Goal: Task Accomplishment & Management: Use online tool/utility

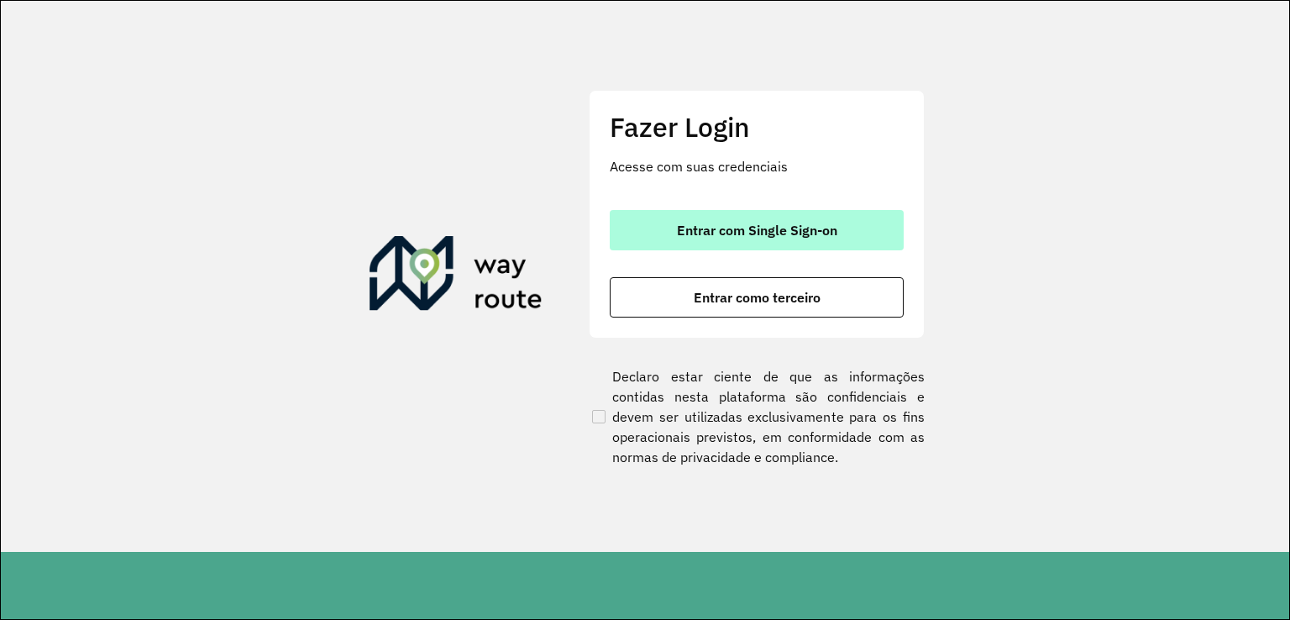
click at [751, 236] on span "Entrar com Single Sign-on" at bounding box center [757, 229] width 160 height 13
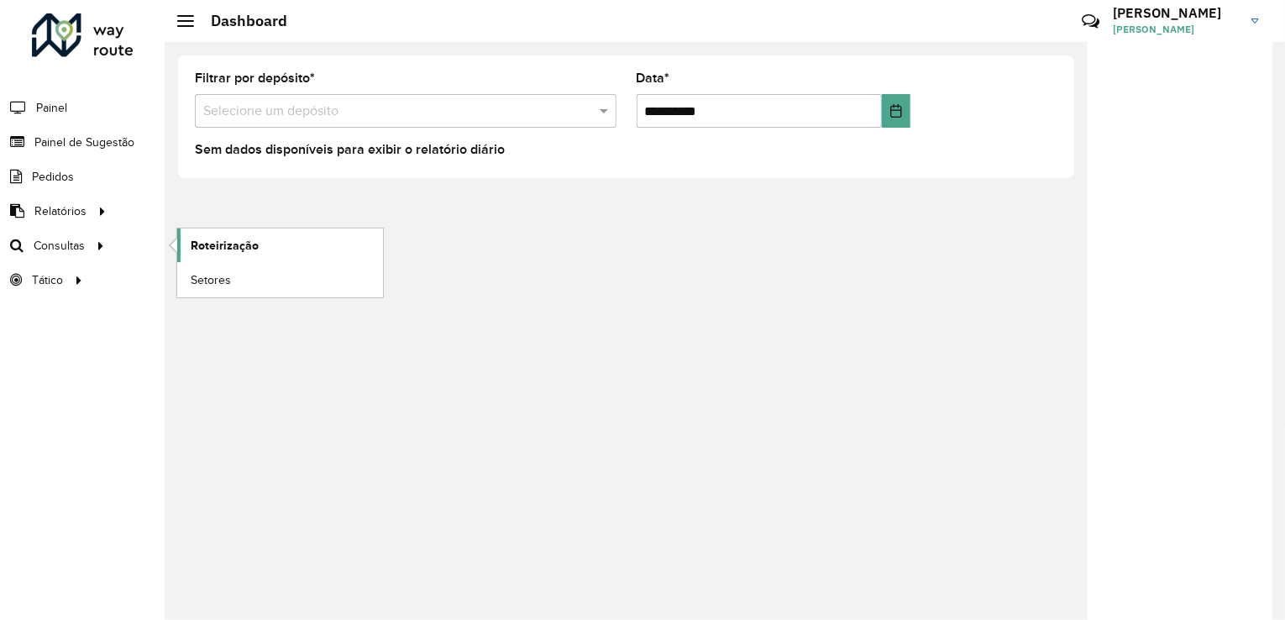
click at [204, 239] on span "Roteirização" at bounding box center [225, 246] width 68 height 18
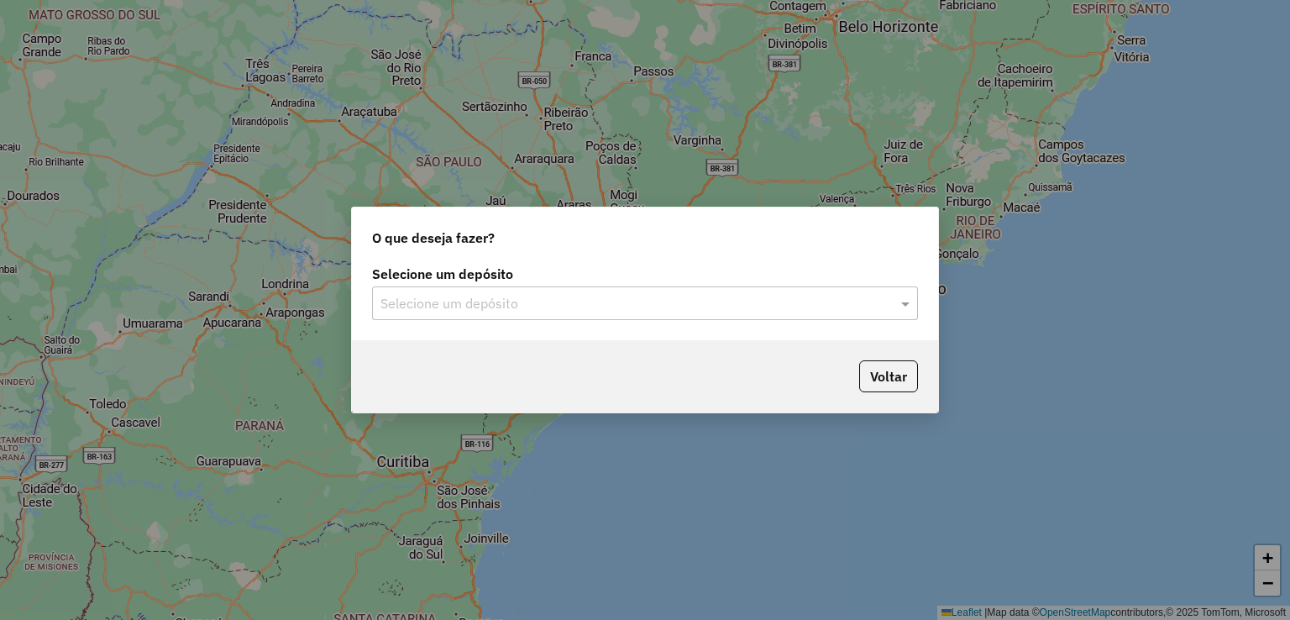
click at [511, 278] on label "Selecione um depósito" at bounding box center [645, 274] width 546 height 20
click at [504, 296] on input "text" at bounding box center [628, 304] width 496 height 20
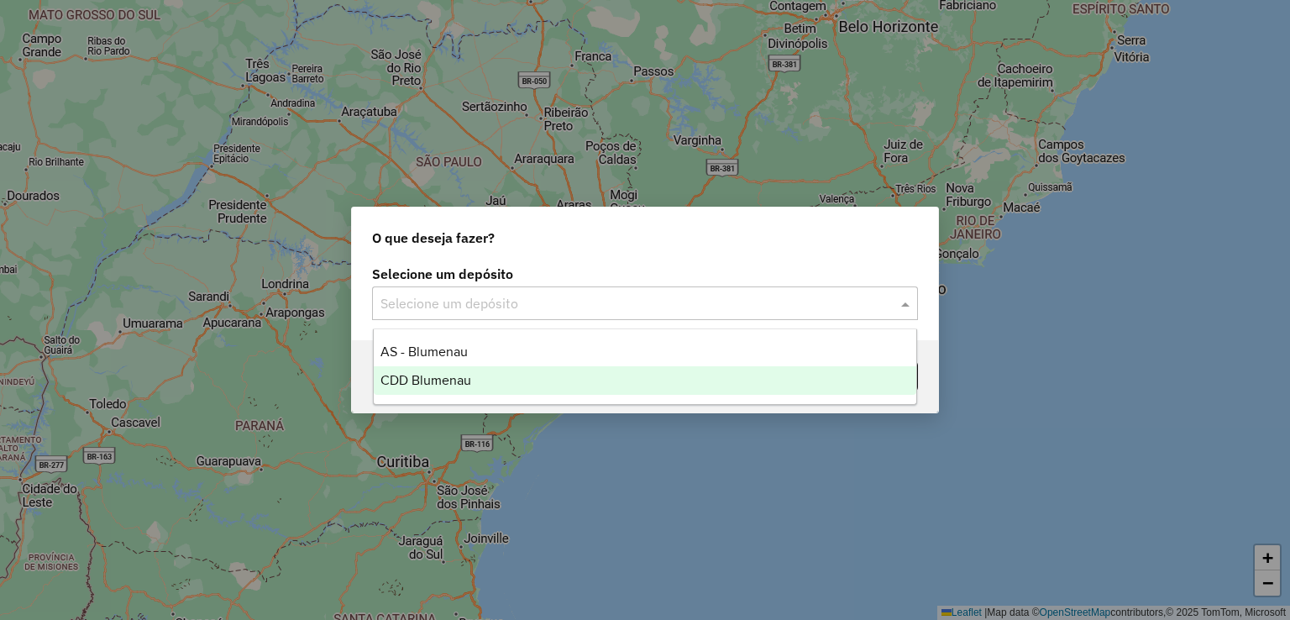
click at [484, 379] on div "CDD Blumenau" at bounding box center [645, 380] width 543 height 29
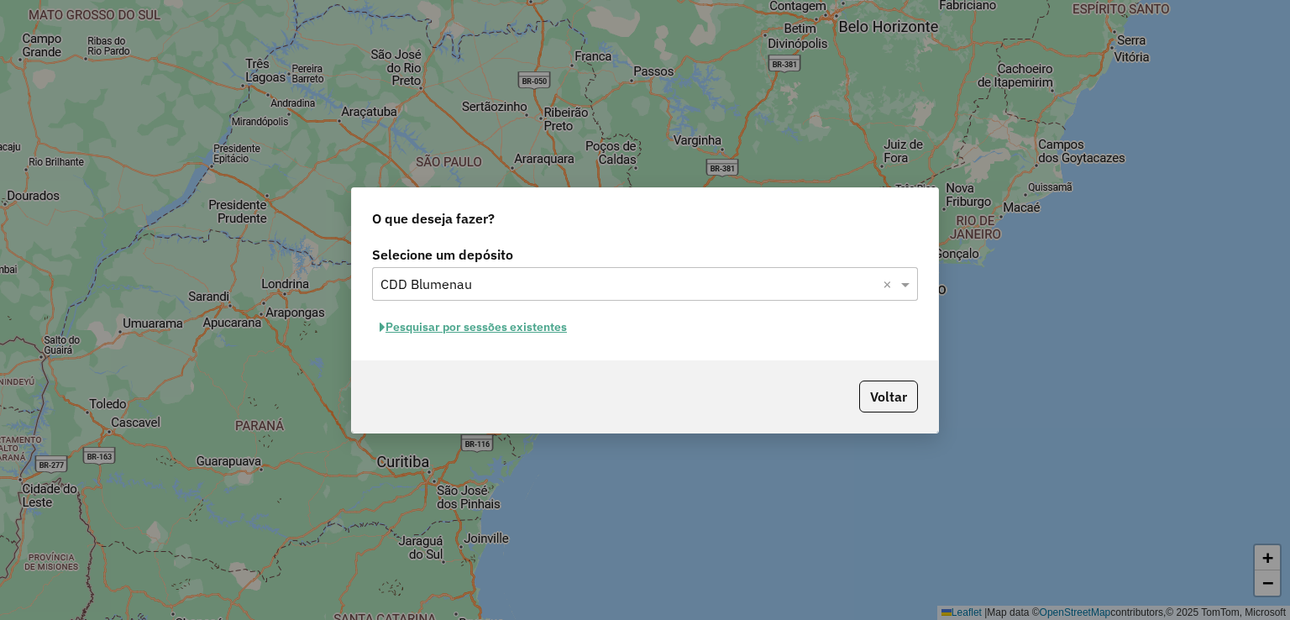
click at [563, 327] on button "Pesquisar por sessões existentes" at bounding box center [473, 327] width 202 height 26
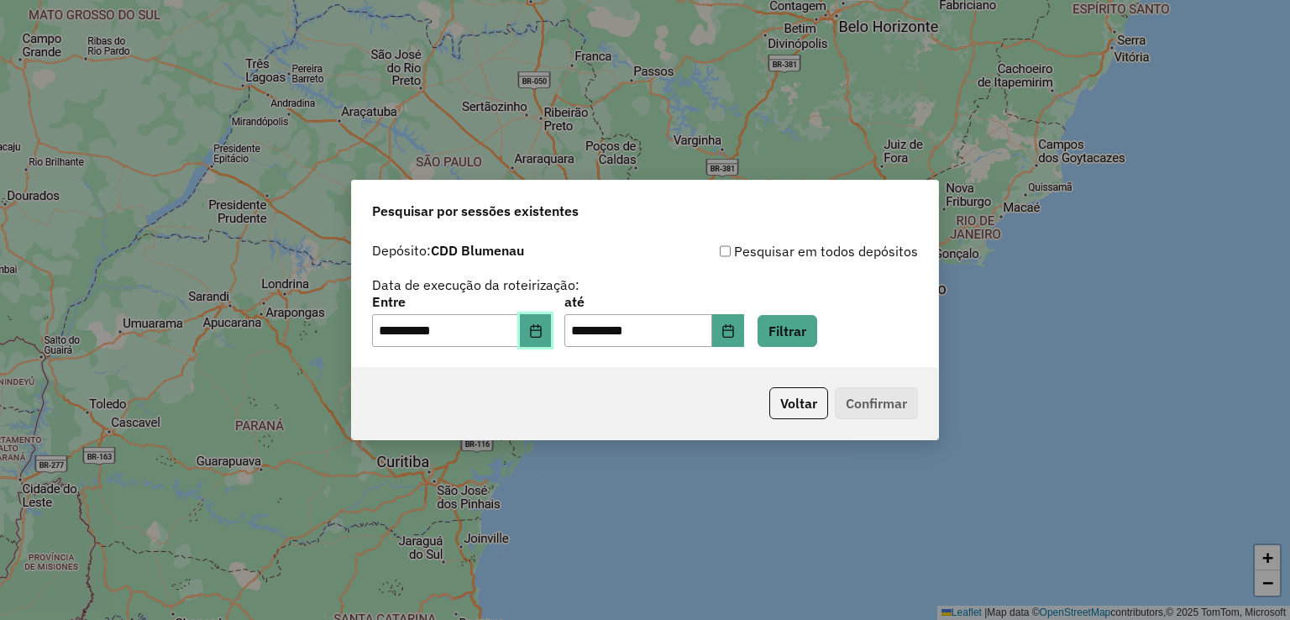
click at [552, 343] on button "Choose Date" at bounding box center [536, 331] width 32 height 34
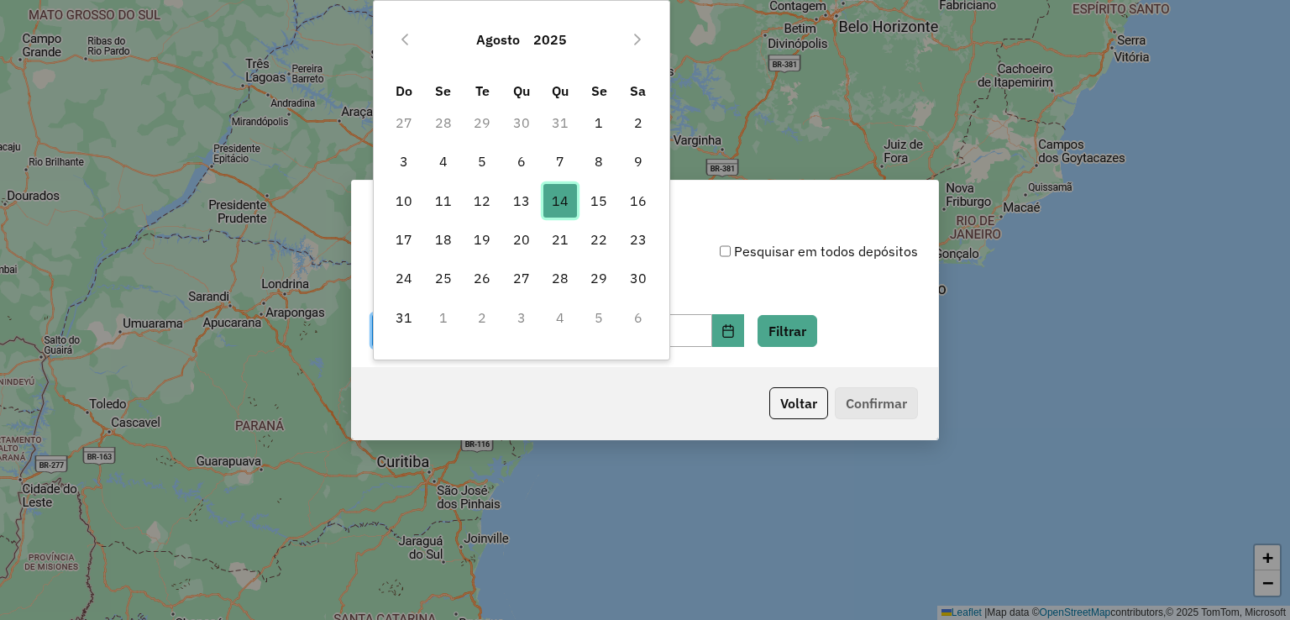
click at [574, 203] on span "14" at bounding box center [560, 201] width 34 height 34
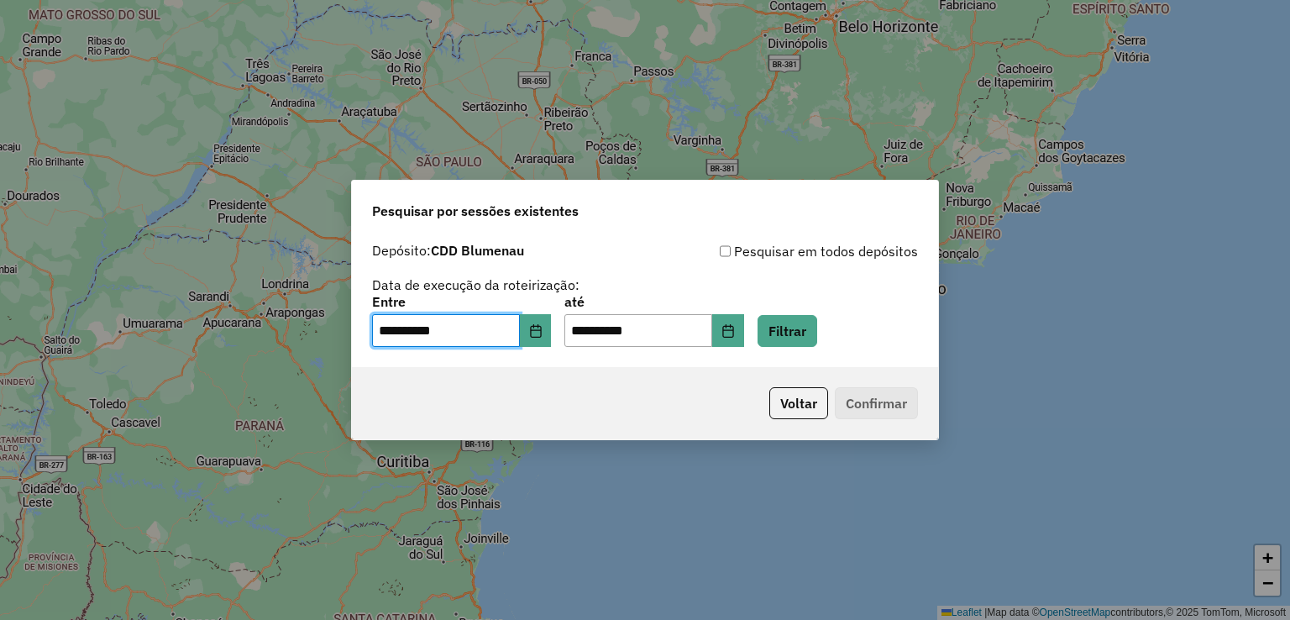
click at [838, 348] on div "**********" at bounding box center [645, 301] width 586 height 134
click at [817, 338] on button "Filtrar" at bounding box center [788, 331] width 60 height 32
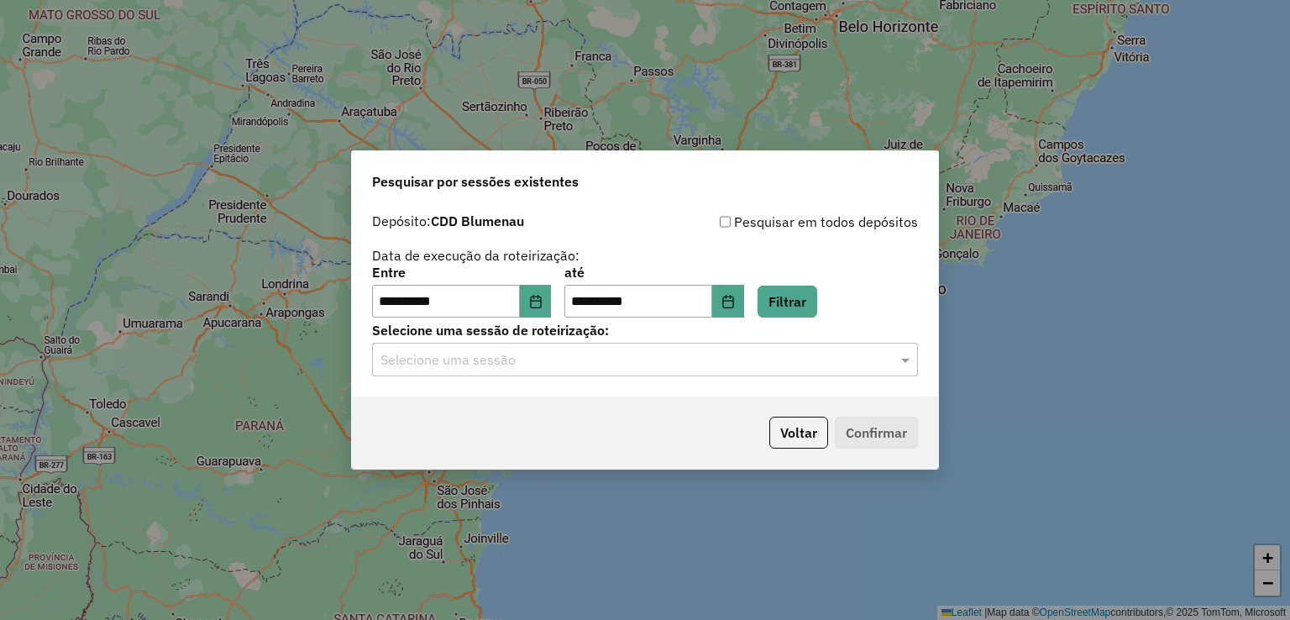
click at [531, 374] on div "Selecione uma sessão" at bounding box center [645, 360] width 546 height 34
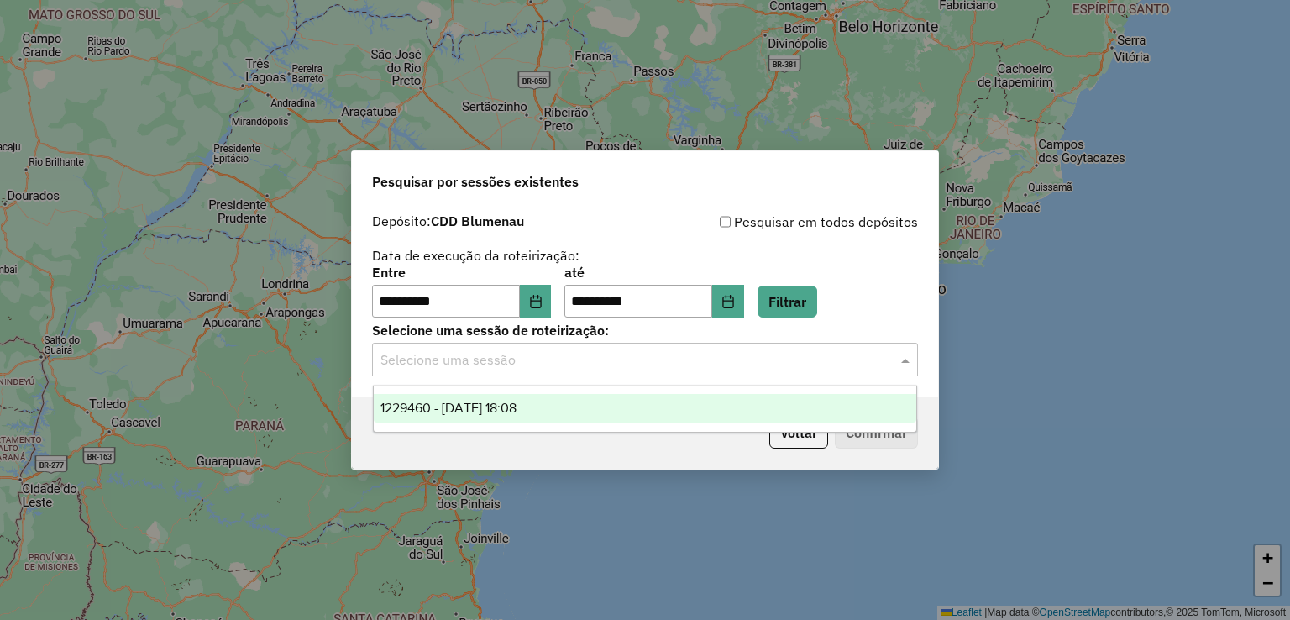
click at [517, 406] on span "1229460 - [DATE] 18:08" at bounding box center [448, 408] width 136 height 14
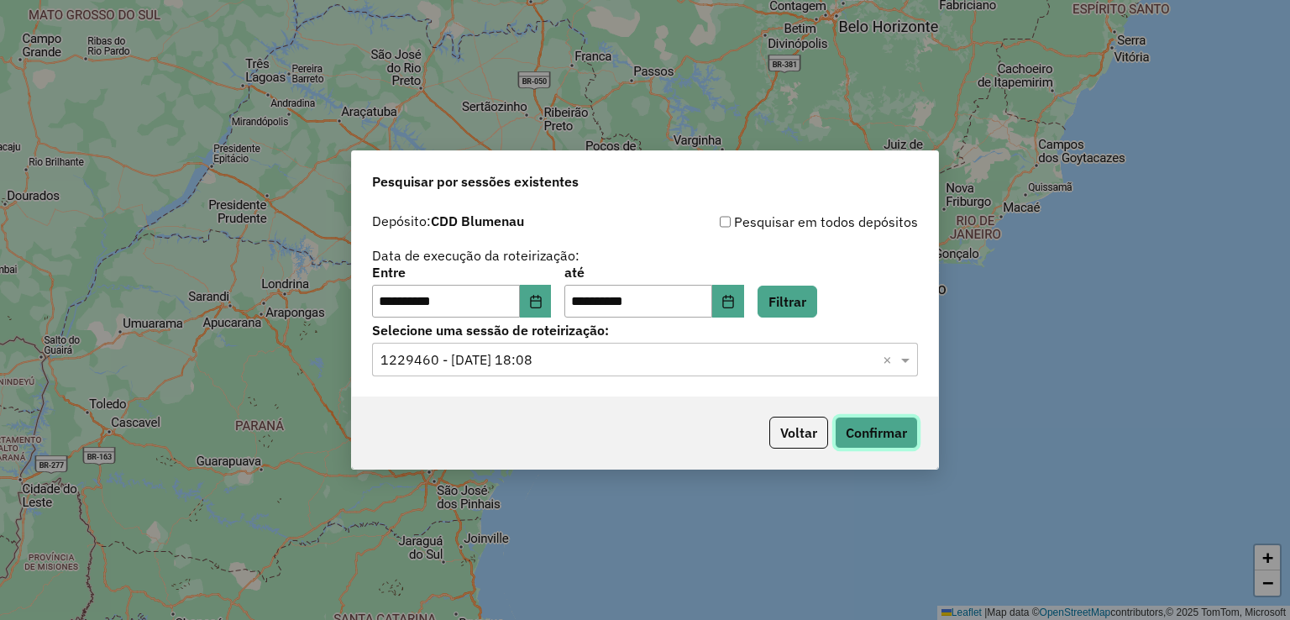
click at [889, 434] on button "Confirmar" at bounding box center [876, 433] width 83 height 32
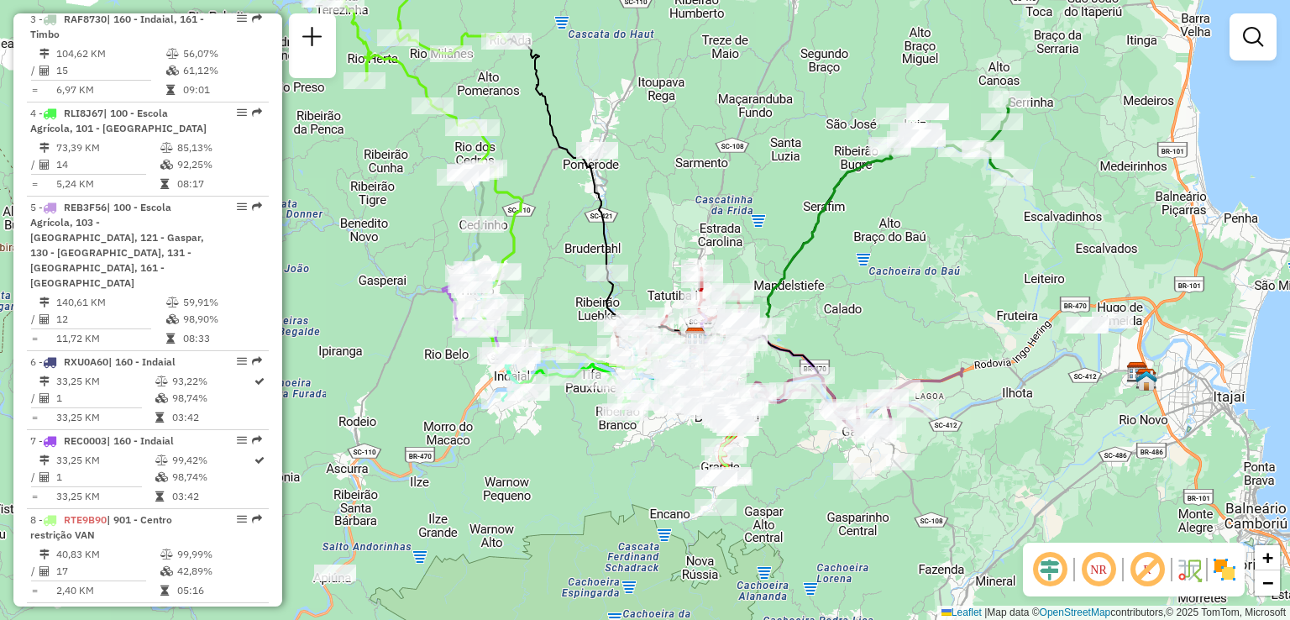
select select "**********"
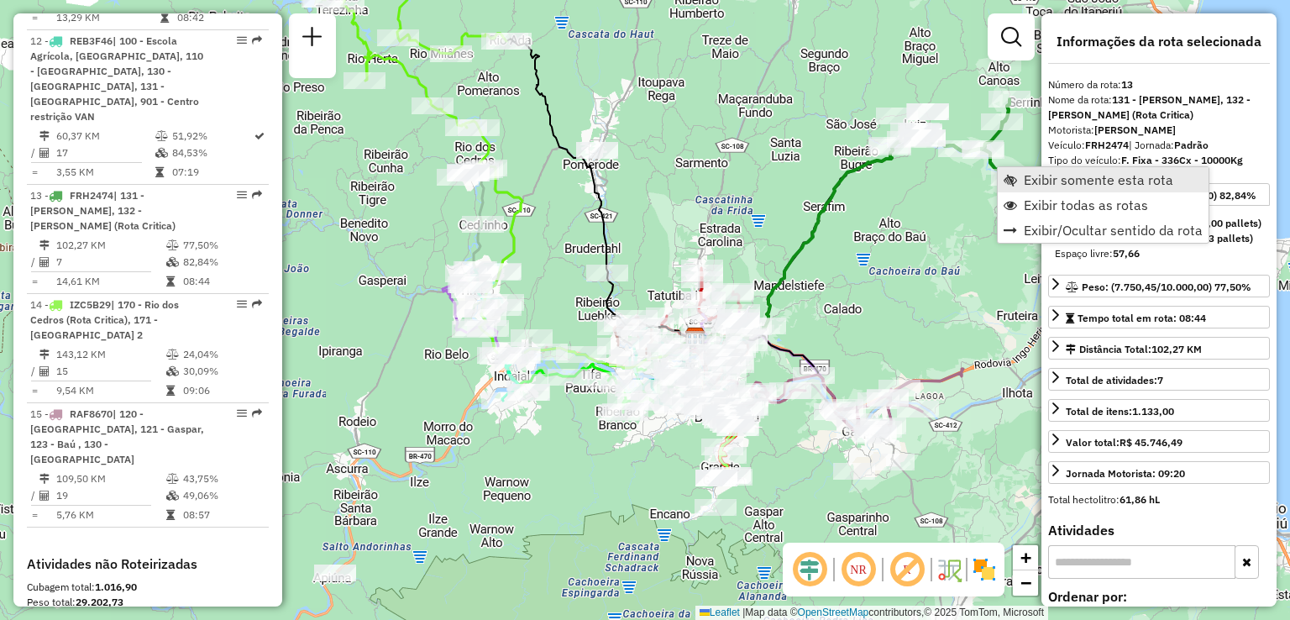
scroll to position [1864, 0]
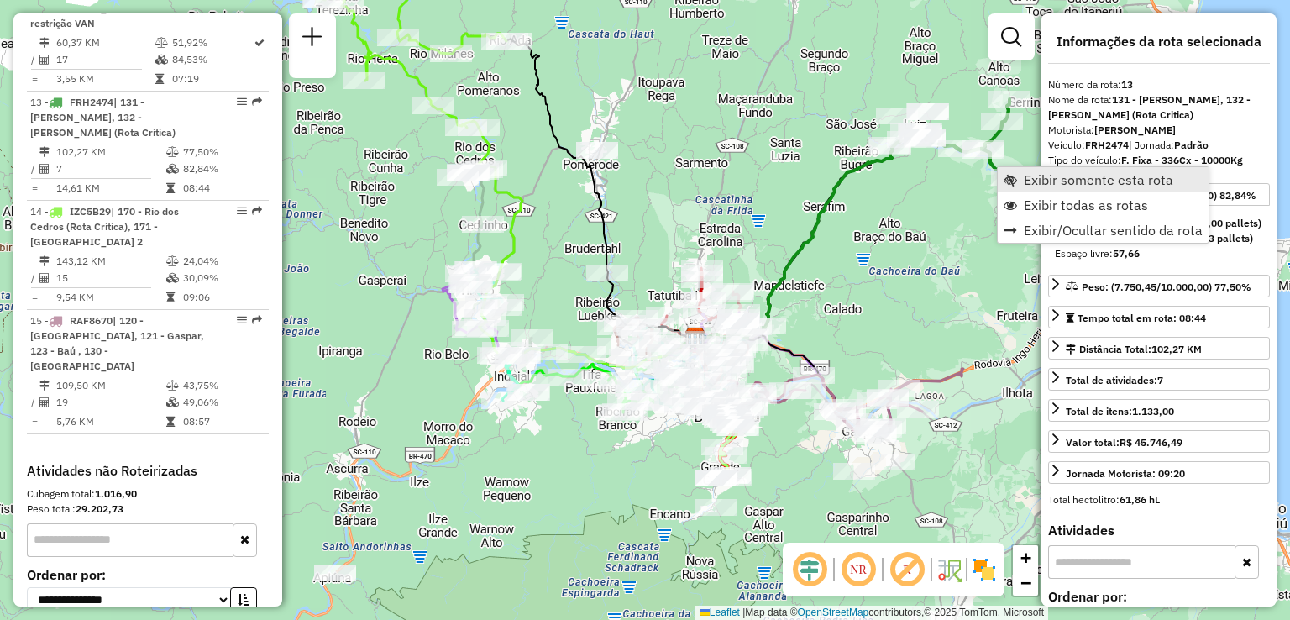
click at [1051, 182] on span "Exibir somente esta rota" at bounding box center [1098, 179] width 149 height 13
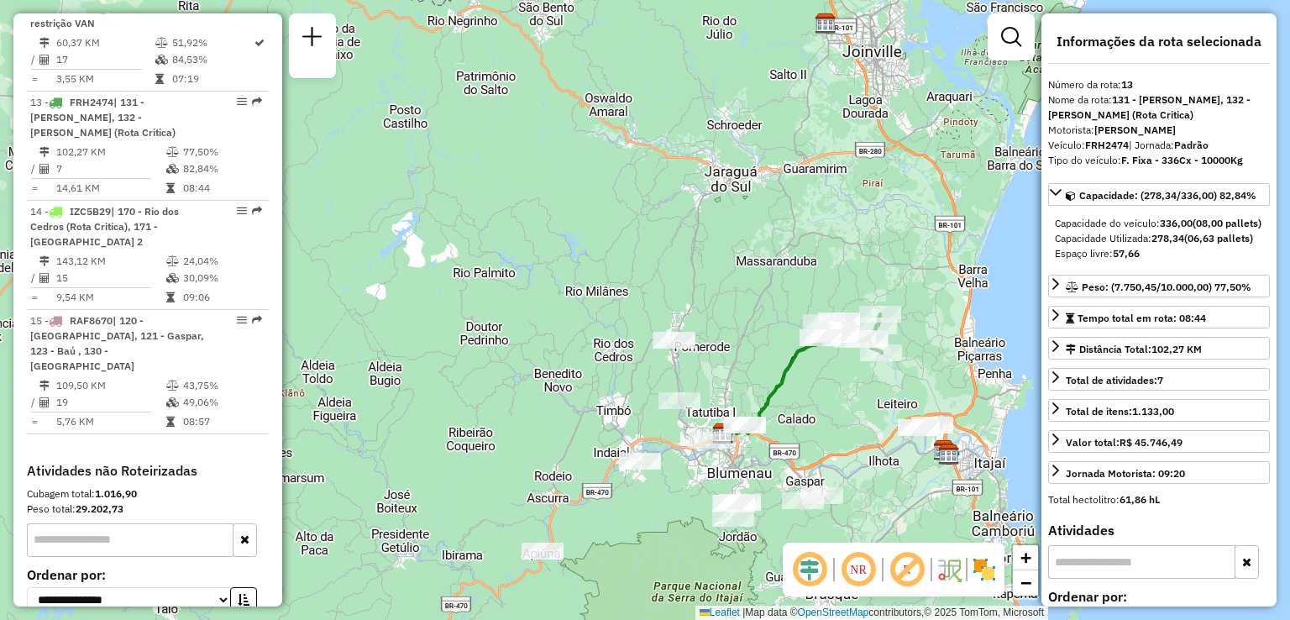
drag, startPoint x: 875, startPoint y: 451, endPoint x: 836, endPoint y: 364, distance: 95.5
click at [848, 391] on div "Janela de atendimento Grade de atendimento Capacidade Transportadoras Veículos …" at bounding box center [645, 310] width 1290 height 620
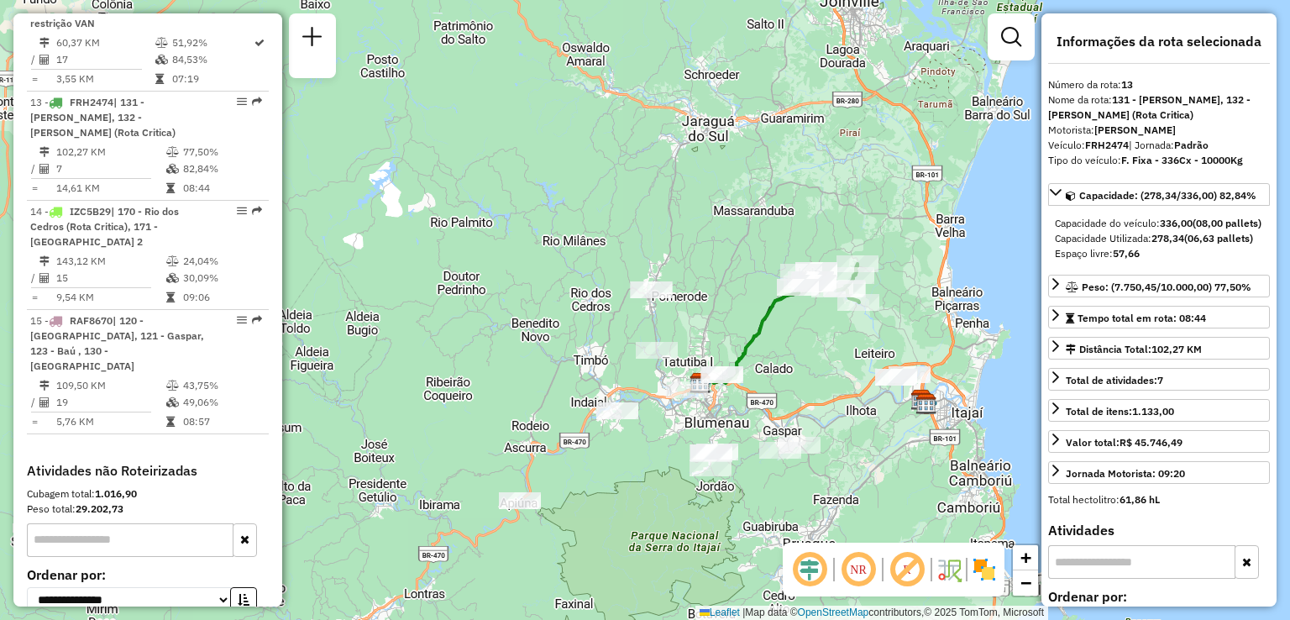
drag, startPoint x: 709, startPoint y: 325, endPoint x: 689, endPoint y: 305, distance: 28.5
click at [699, 309] on div "Janela de atendimento Grade de atendimento Capacidade Transportadoras Veículos …" at bounding box center [645, 310] width 1290 height 620
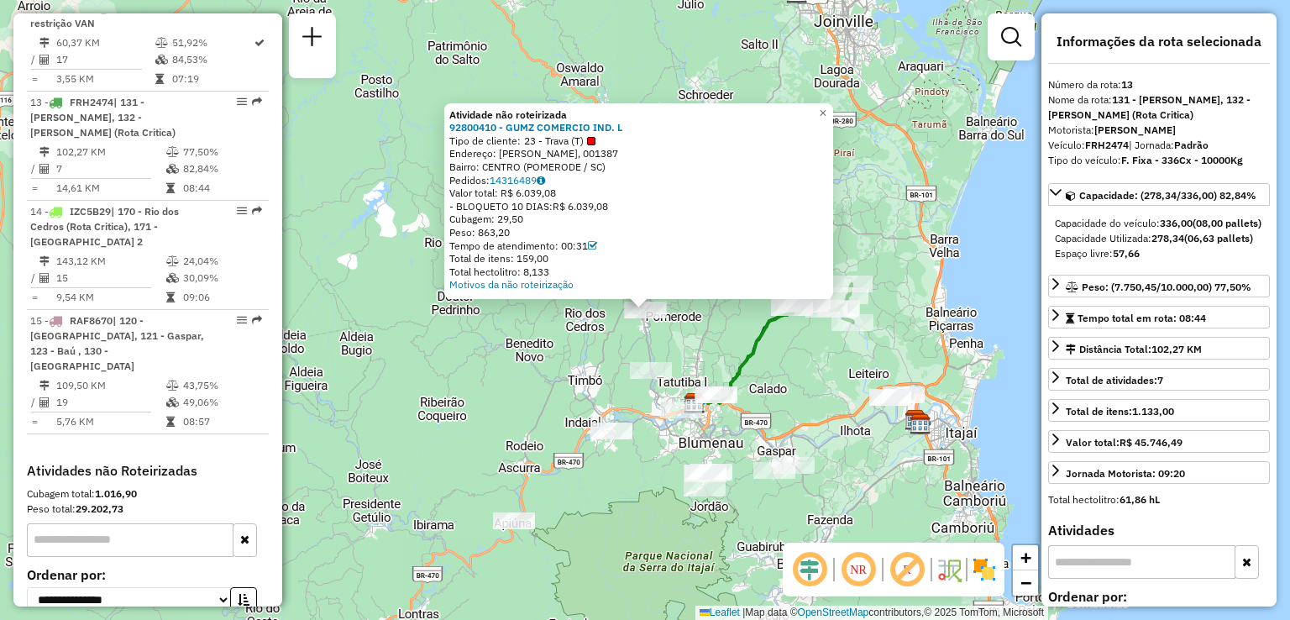
click at [537, 354] on div "Atividade não roteirizada 92800410 - GUMZ COMERCIO IND. L Tipo de cliente: 23 -…" at bounding box center [645, 310] width 1290 height 620
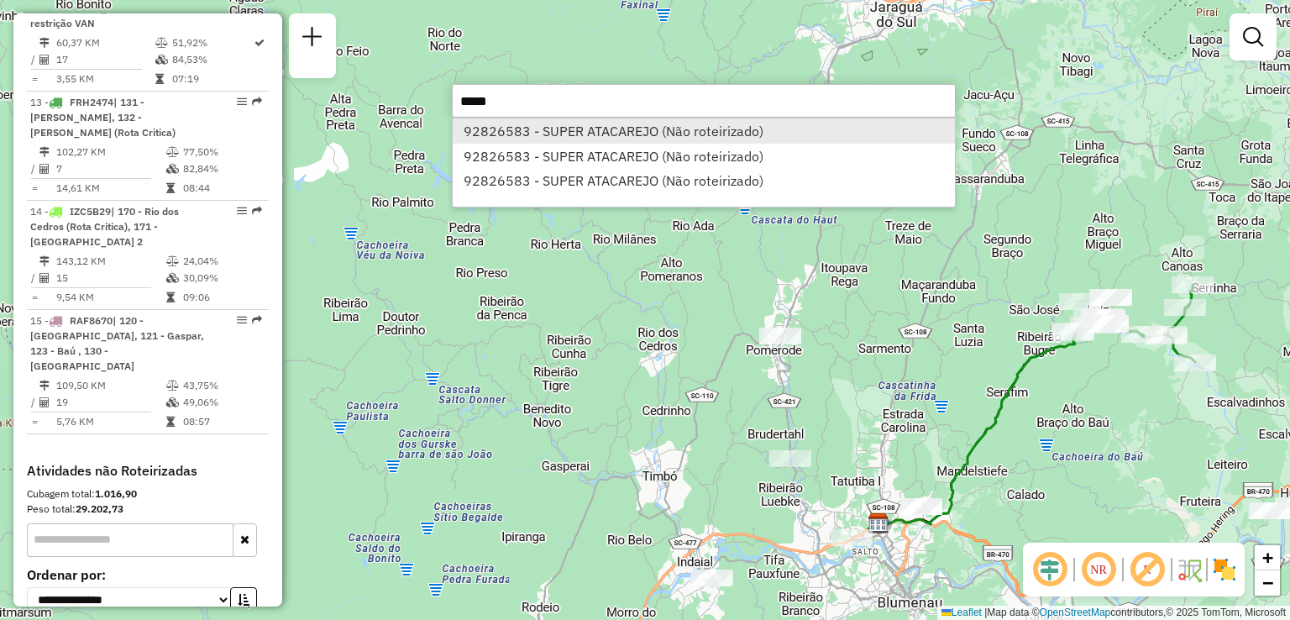
type input "*****"
click at [605, 139] on li "92826583 - SUPER ATACAREJO (Não roteirizado)" at bounding box center [704, 130] width 502 height 25
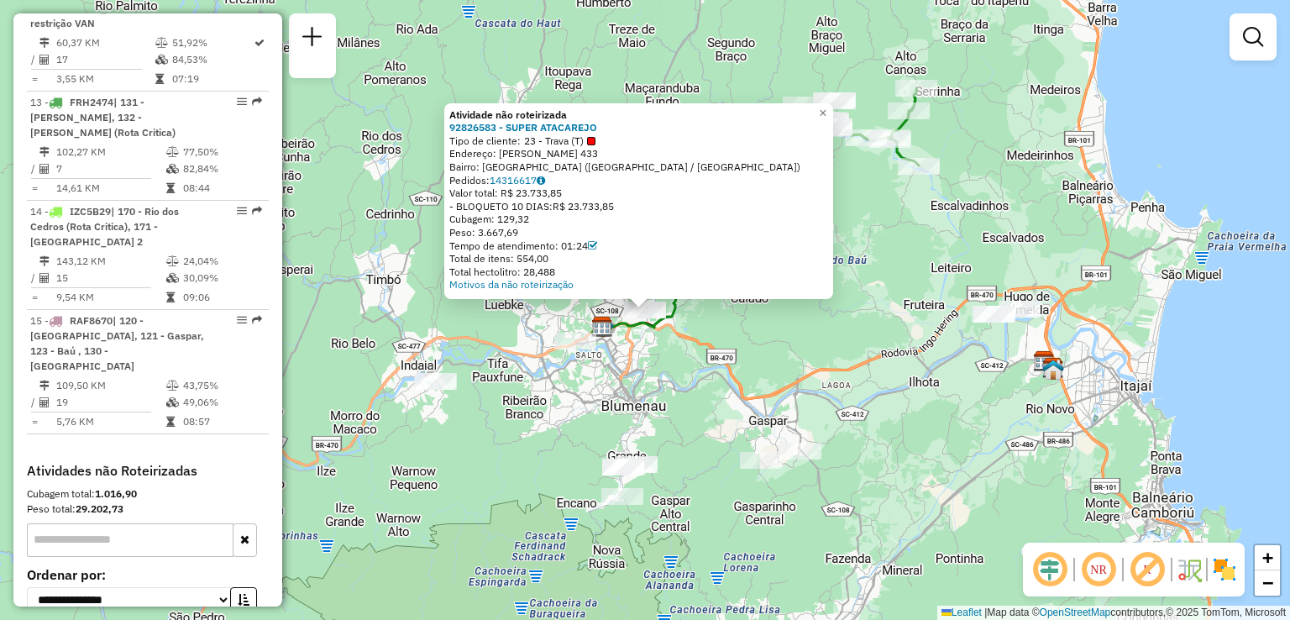
click at [861, 343] on div "Atividade não roteirizada 92826583 - SUPER ATACAREJO Tipo de cliente: 23 - Trav…" at bounding box center [645, 310] width 1290 height 620
